Goal: Check status: Check status

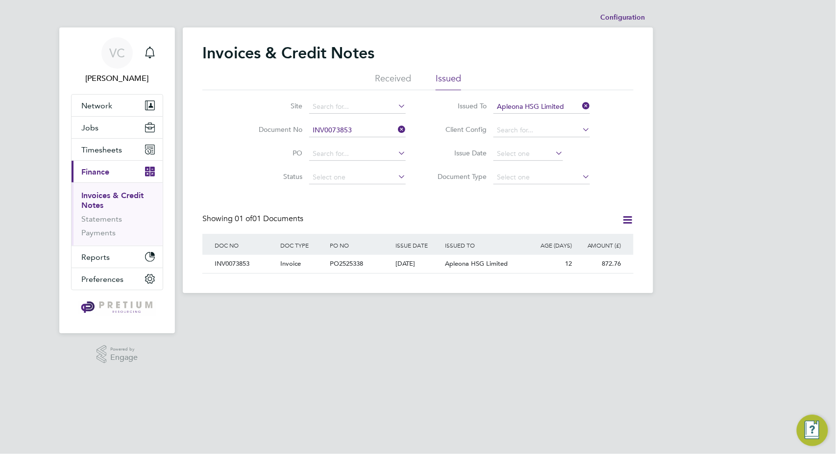
scroll to position [19, 83]
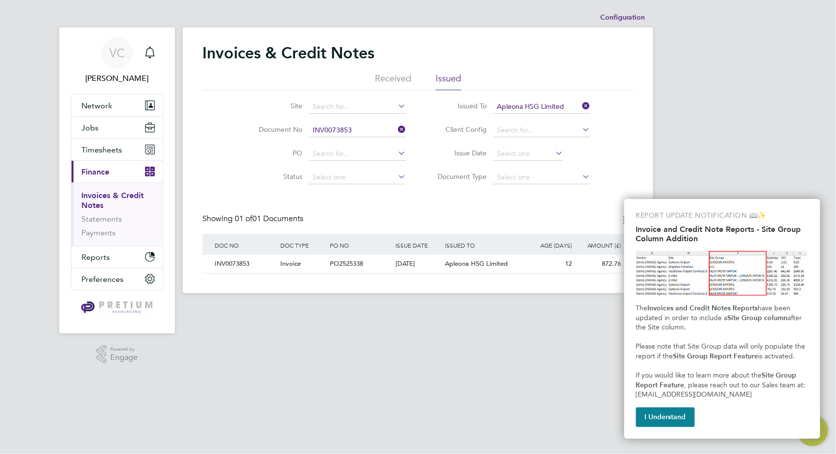
click at [396, 129] on icon at bounding box center [396, 130] width 0 height 14
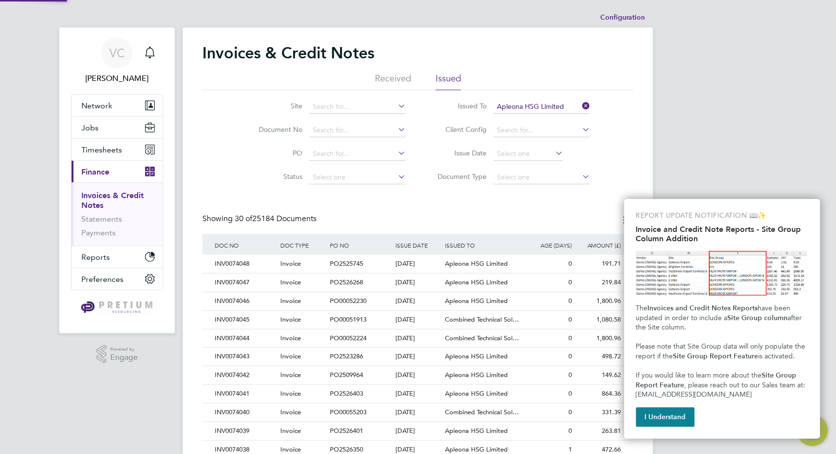
scroll to position [0, 0]
click at [580, 105] on icon at bounding box center [580, 106] width 0 height 14
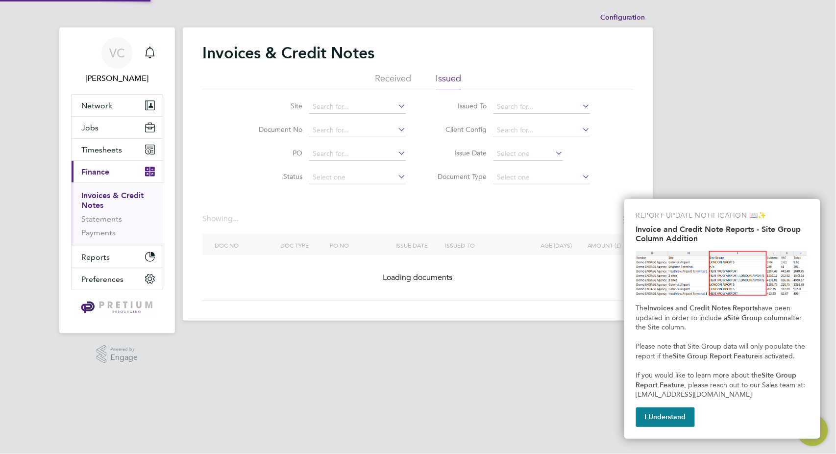
click at [402, 79] on li "Received" at bounding box center [393, 82] width 36 height 18
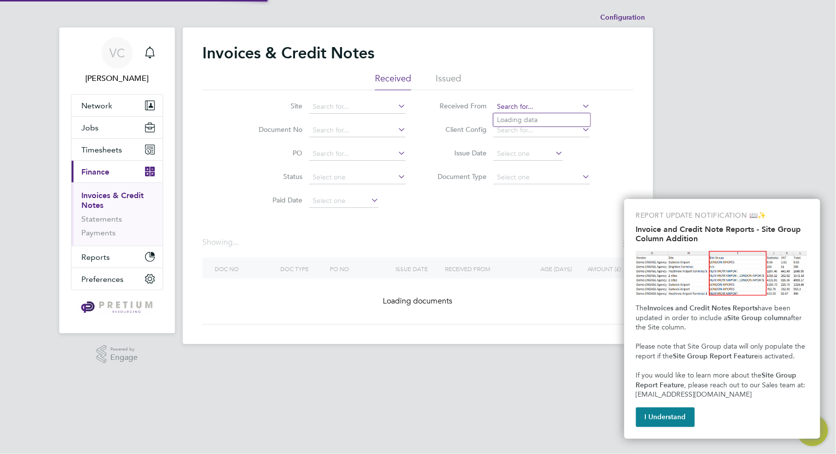
click at [523, 110] on input at bounding box center [541, 107] width 97 height 14
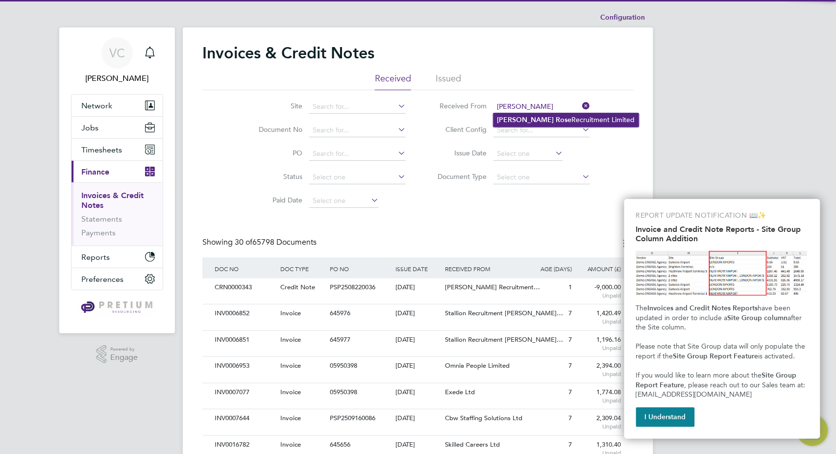
click at [532, 122] on li "[PERSON_NAME] Recruitment Limited" at bounding box center [566, 119] width 146 height 13
type input "[PERSON_NAME] Recruitment Limited"
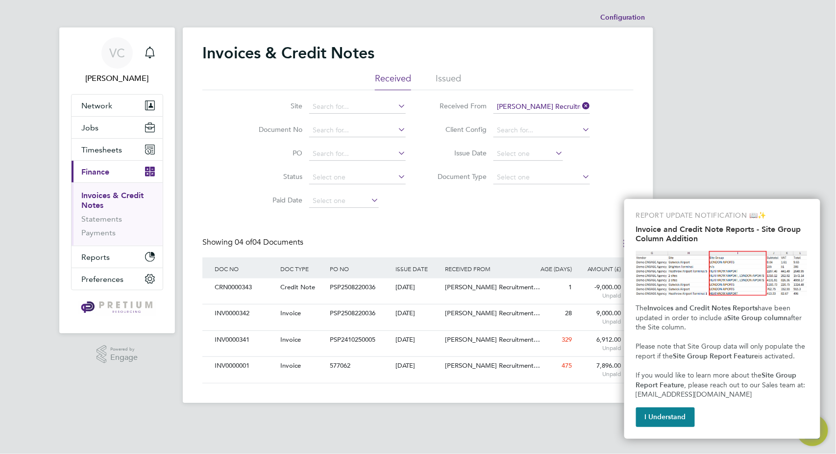
click at [533, 415] on app-footer at bounding box center [418, 411] width 470 height 16
click at [662, 421] on button "I Understand" at bounding box center [665, 417] width 59 height 20
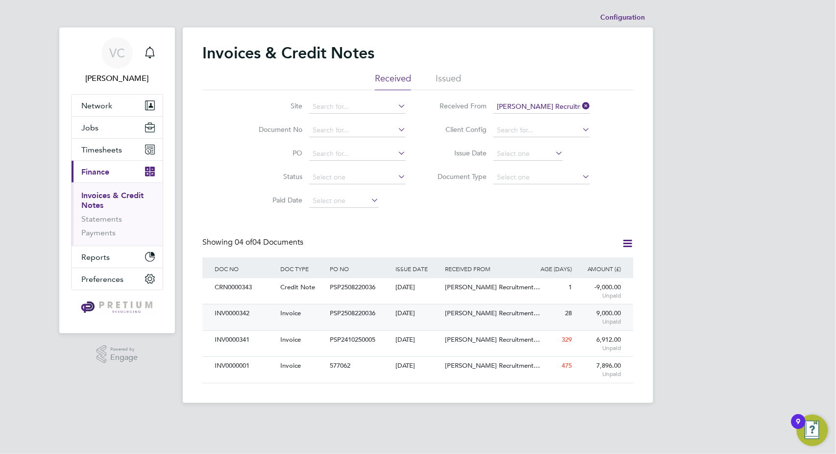
click at [420, 321] on div "[DATE]" at bounding box center [417, 313] width 49 height 18
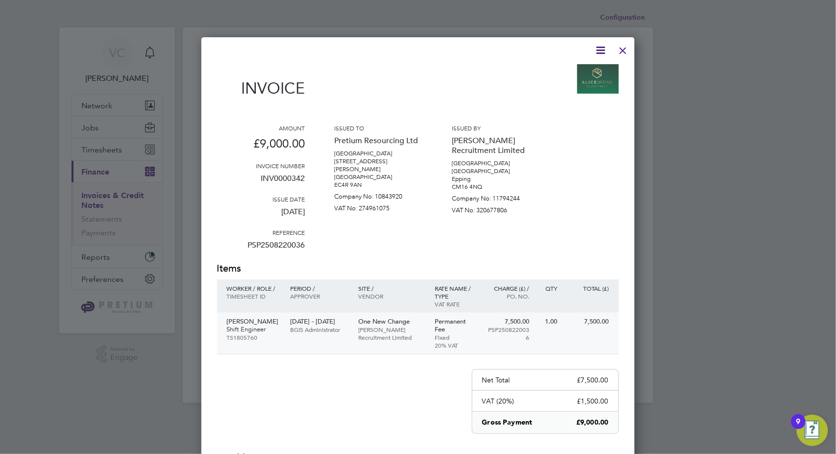
click at [390, 344] on div "One New Change [PERSON_NAME] Recruitment Limited" at bounding box center [391, 329] width 76 height 33
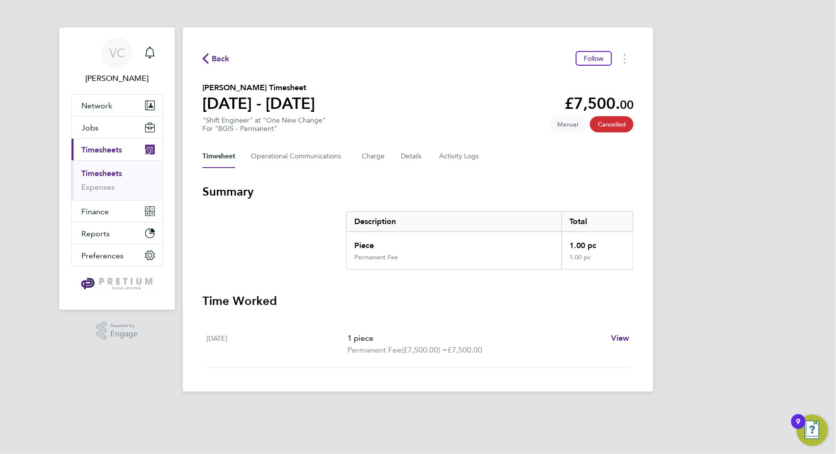
click at [396, 153] on div "Timesheet Operational Communications Charge Details Activity Logs" at bounding box center [417, 157] width 431 height 24
click at [419, 159] on button "Details" at bounding box center [412, 157] width 23 height 24
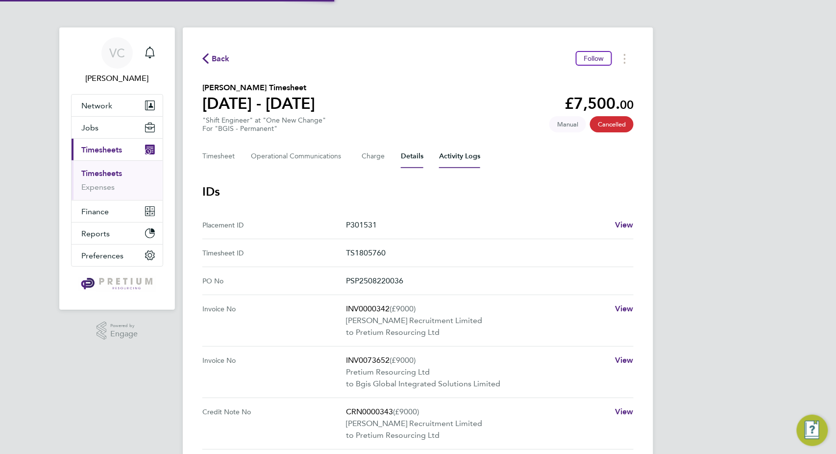
click at [457, 161] on Logs-tab "Activity Logs" at bounding box center [459, 157] width 41 height 24
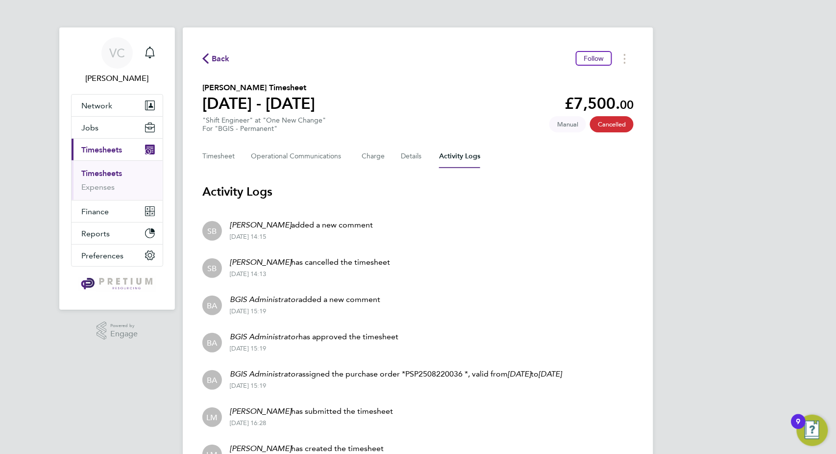
click at [388, 159] on div "Timesheet Operational Communications Charge Details Activity Logs" at bounding box center [417, 157] width 431 height 24
click at [278, 158] on Communications-tab "Operational Communications" at bounding box center [298, 157] width 95 height 24
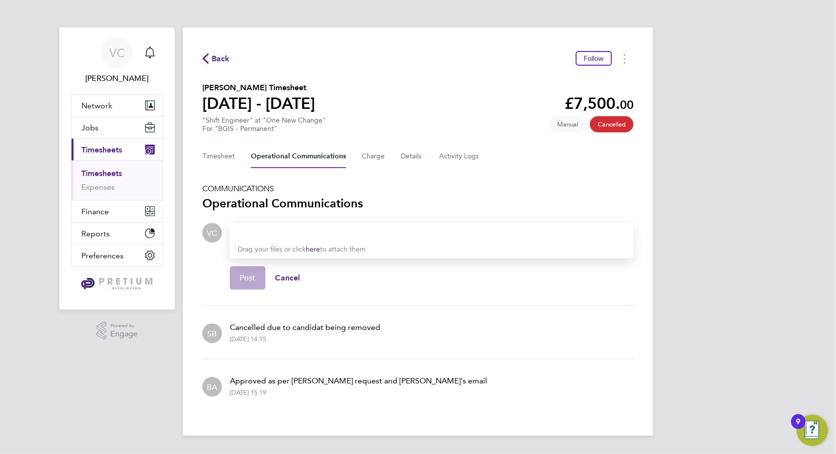
click at [234, 168] on div "Back Follow Liam Boyd's Timesheet 18 - 24 Aug 2025 £7,500. 00 "Shift Engineer" …" at bounding box center [418, 231] width 470 height 408
click at [226, 157] on button "Timesheet" at bounding box center [218, 157] width 33 height 24
